Goal: Information Seeking & Learning: Check status

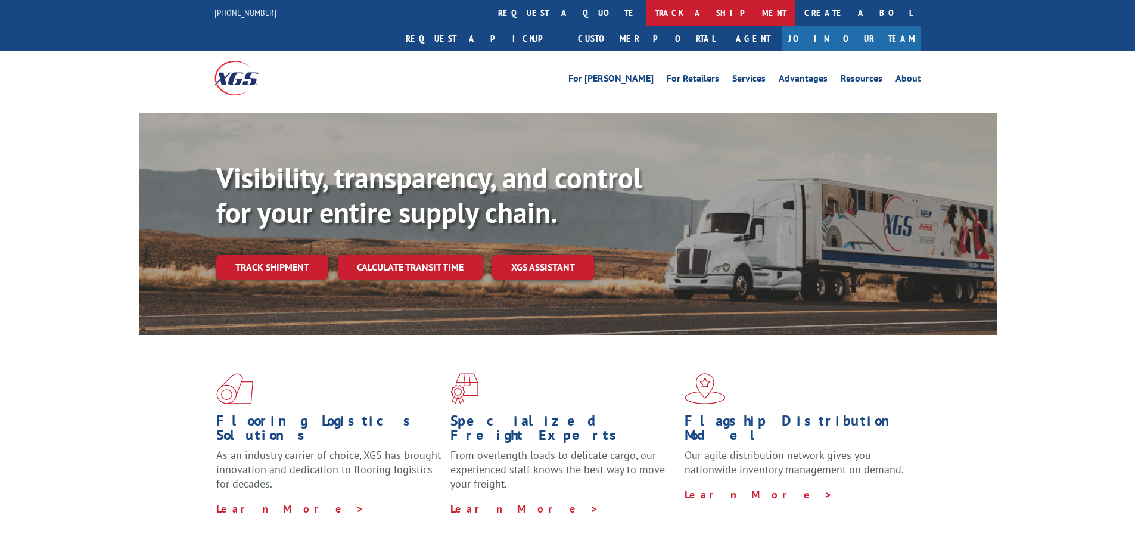
click at [646, 13] on link "track a shipment" at bounding box center [721, 13] width 150 height 26
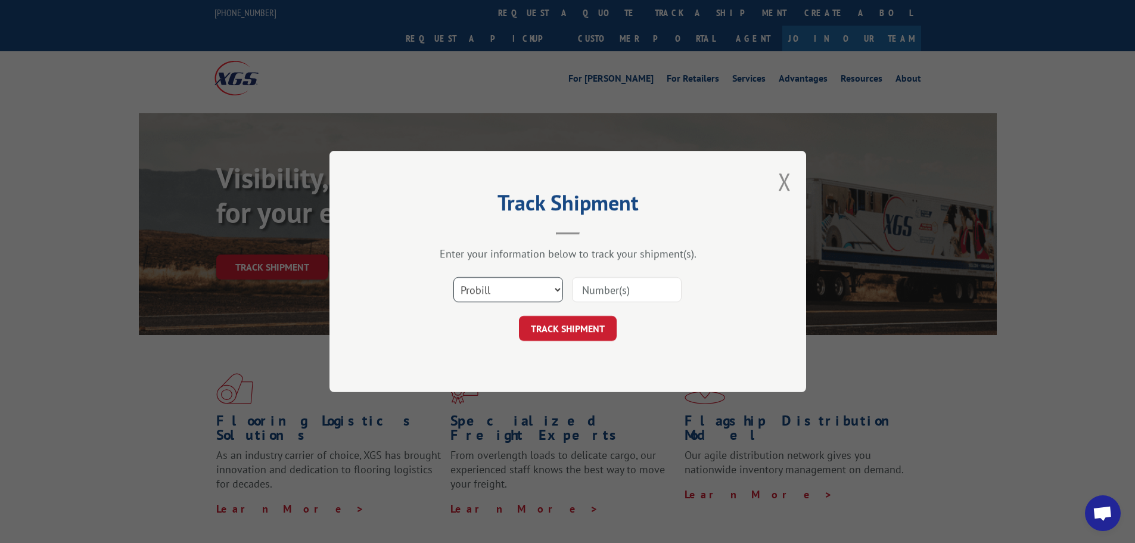
click at [484, 291] on select "Select category... Probill BOL PO" at bounding box center [508, 289] width 110 height 25
select select "bol"
click at [453, 277] on select "Select category... Probill BOL PO" at bounding box center [508, 289] width 110 height 25
click at [612, 288] on input at bounding box center [627, 289] width 110 height 25
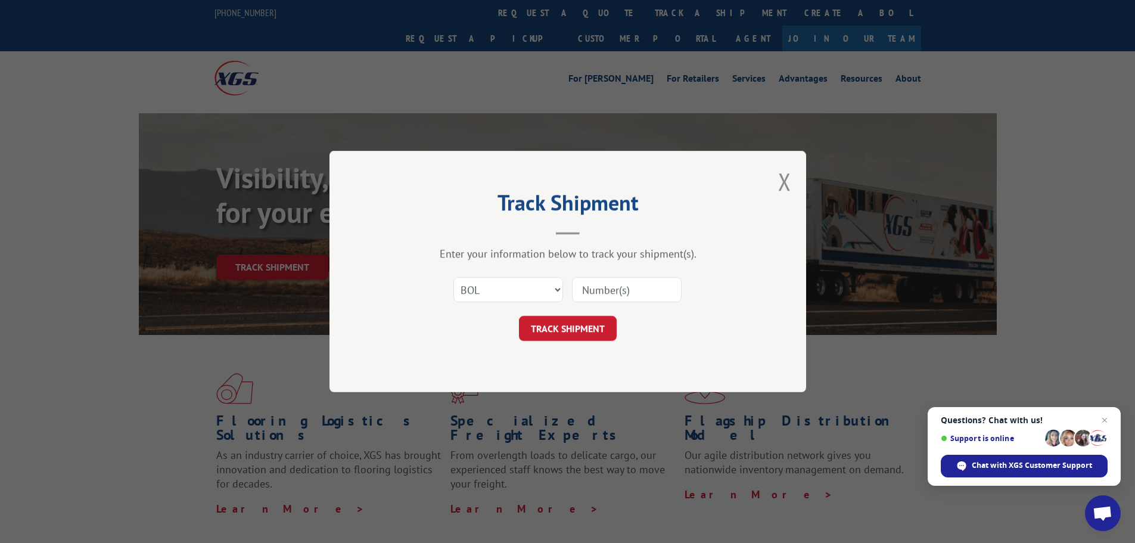
paste input "5509689"
type input "5509689"
click at [566, 325] on button "TRACK SHIPMENT" at bounding box center [568, 328] width 98 height 25
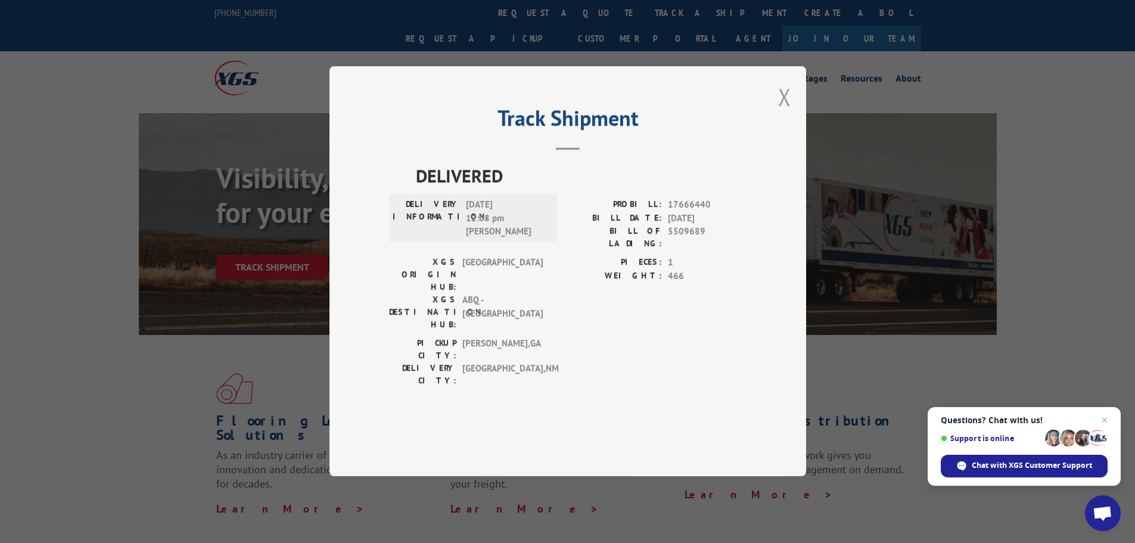
click at [786, 113] on button "Close modal" at bounding box center [784, 97] width 13 height 32
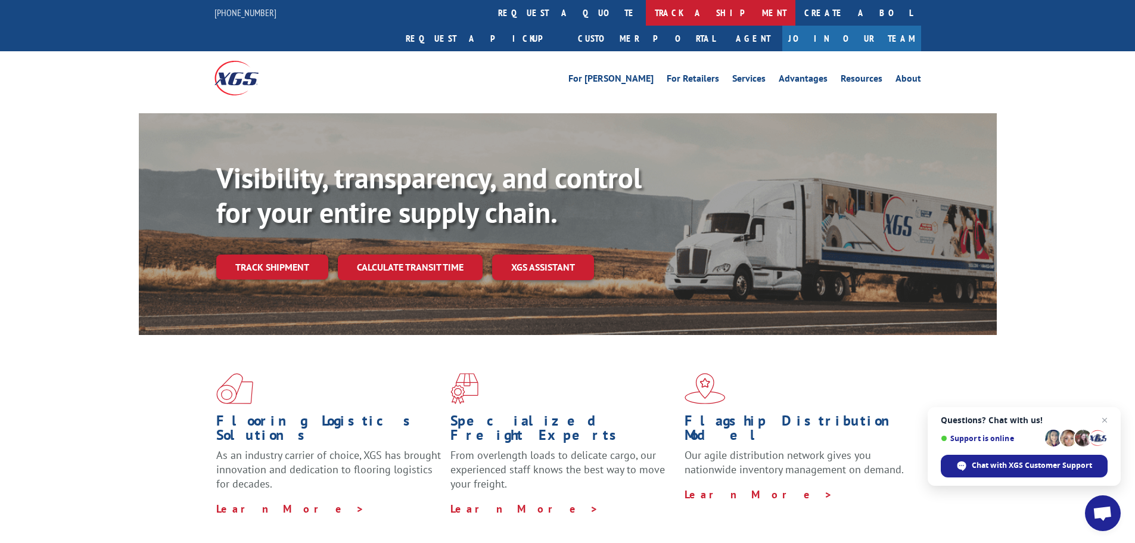
click at [646, 8] on link "track a shipment" at bounding box center [721, 13] width 150 height 26
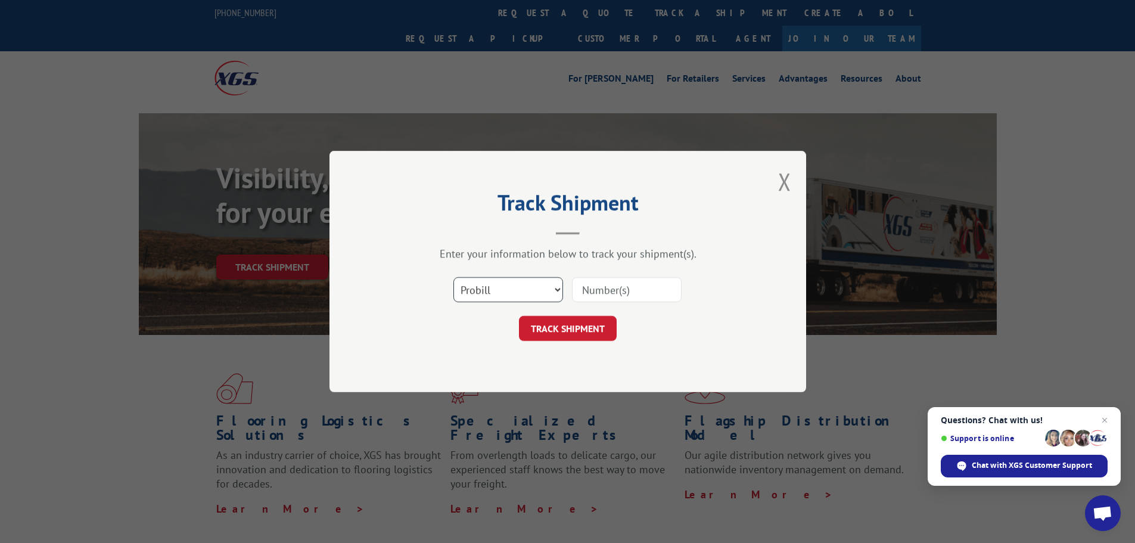
click at [487, 296] on select "Select category... Probill BOL PO" at bounding box center [508, 289] width 110 height 25
select select "bol"
click at [453, 277] on select "Select category... Probill BOL PO" at bounding box center [508, 289] width 110 height 25
click at [611, 292] on input at bounding box center [627, 289] width 110 height 25
paste input "5513742"
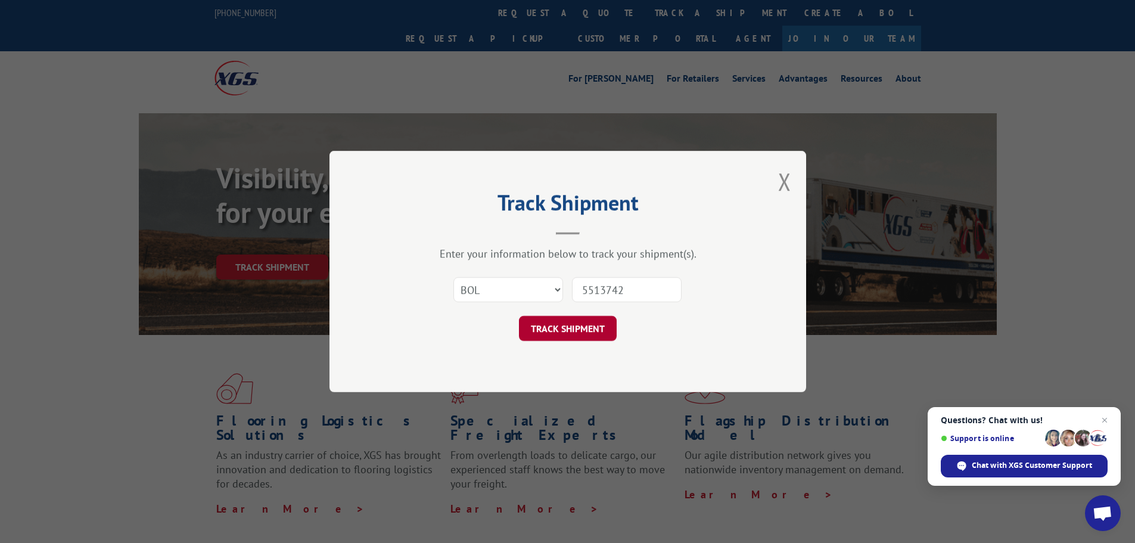
type input "5513742"
click at [576, 323] on button "TRACK SHIPMENT" at bounding box center [568, 328] width 98 height 25
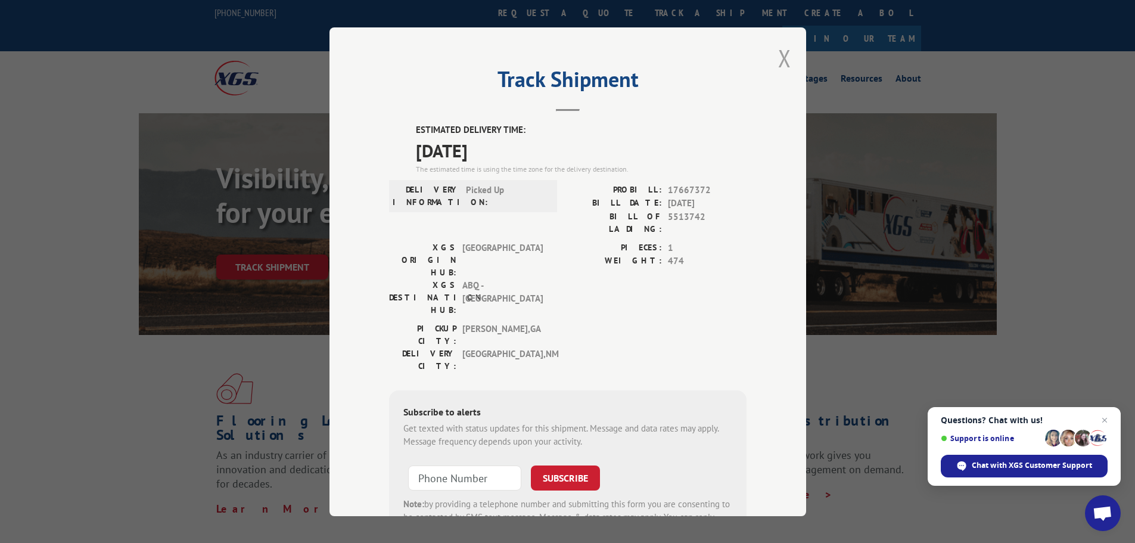
click at [780, 66] on button "Close modal" at bounding box center [784, 58] width 13 height 32
